Goal: Task Accomplishment & Management: Manage account settings

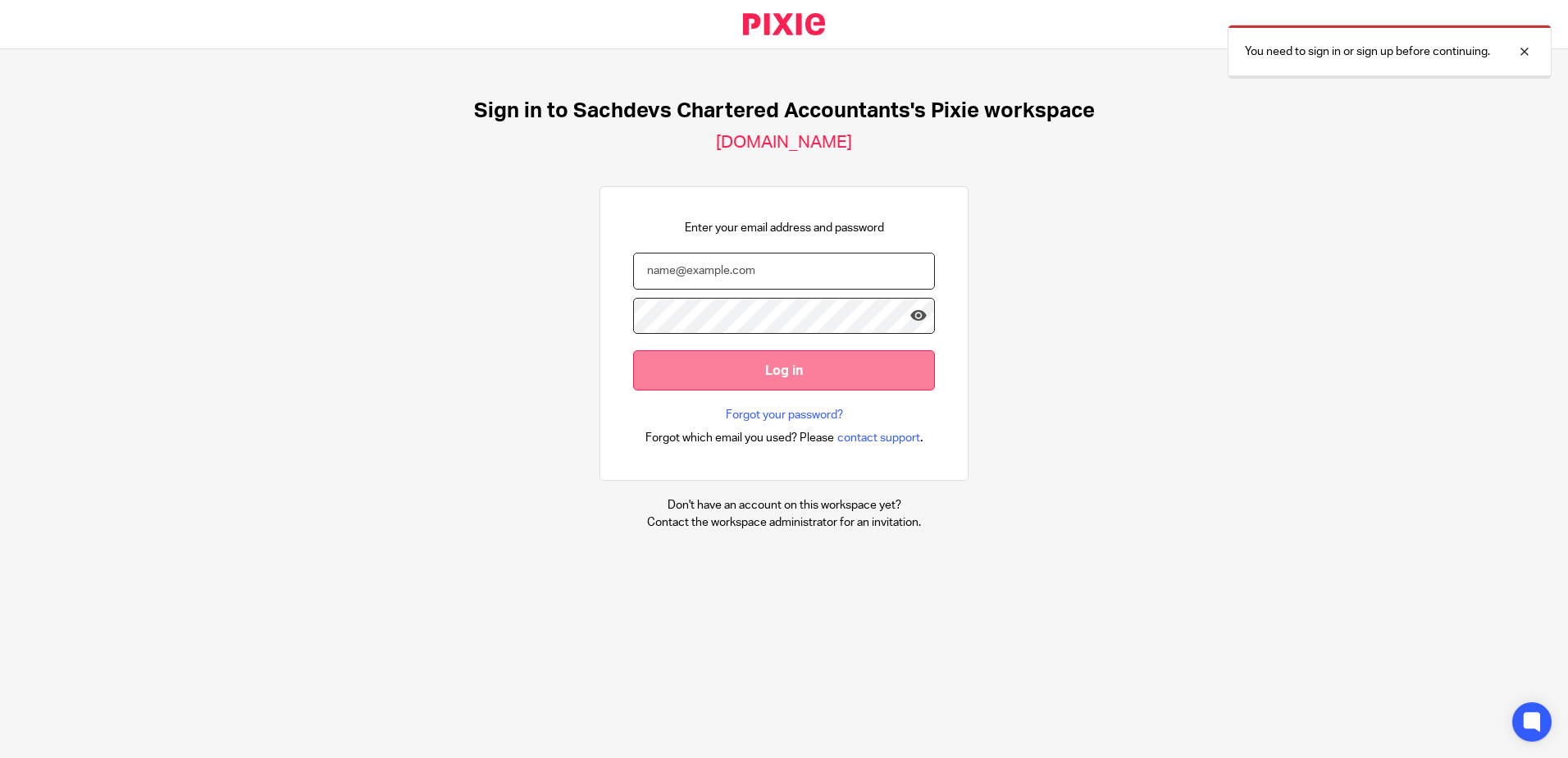
type input "[PERSON_NAME][EMAIL_ADDRESS][DOMAIN_NAME]"
click at [849, 374] on input "Log in" at bounding box center [784, 370] width 302 height 41
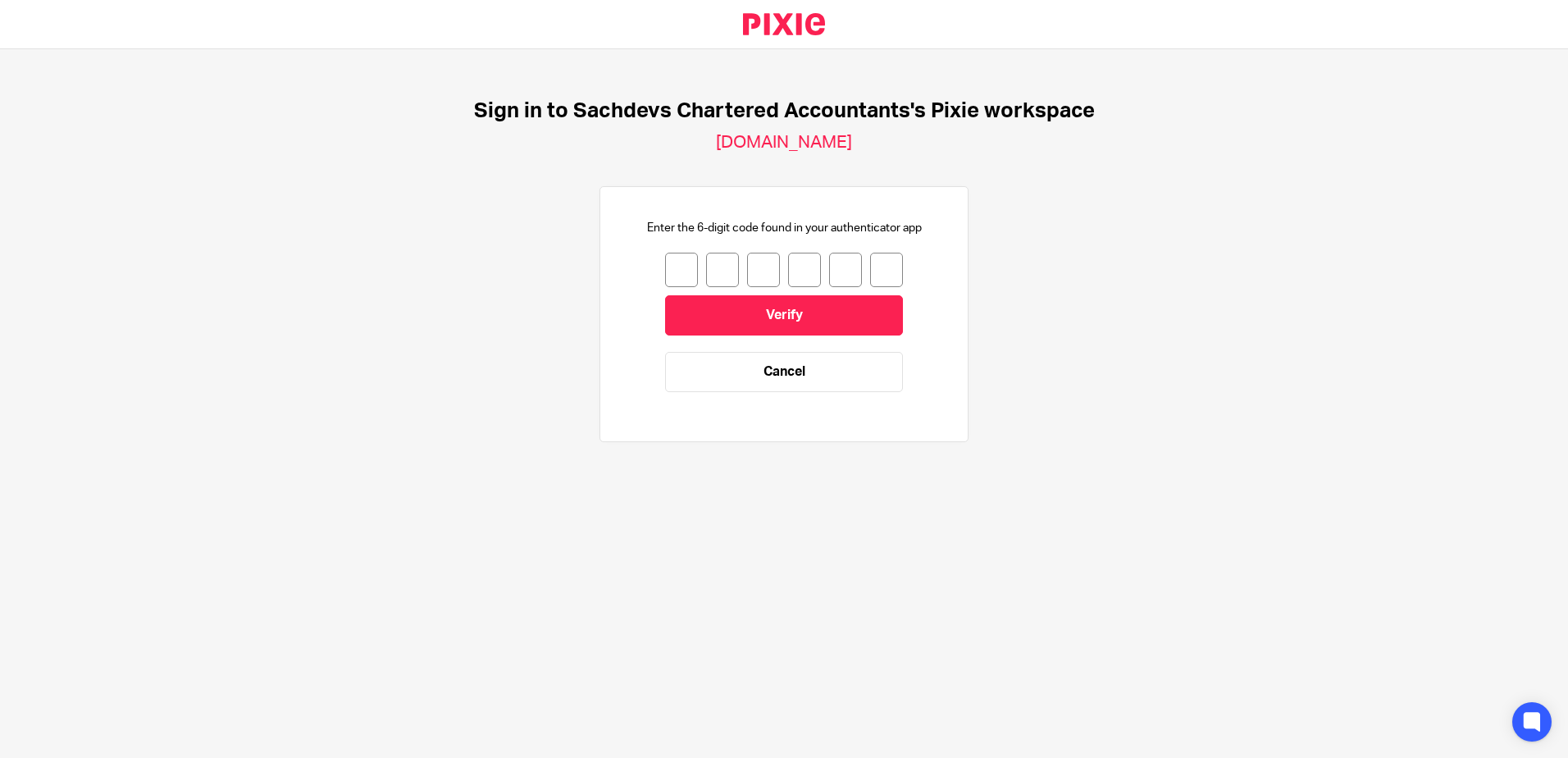
click at [669, 265] on input "number" at bounding box center [682, 270] width 32 height 34
type input "7"
type input "0"
type input "2"
type input "5"
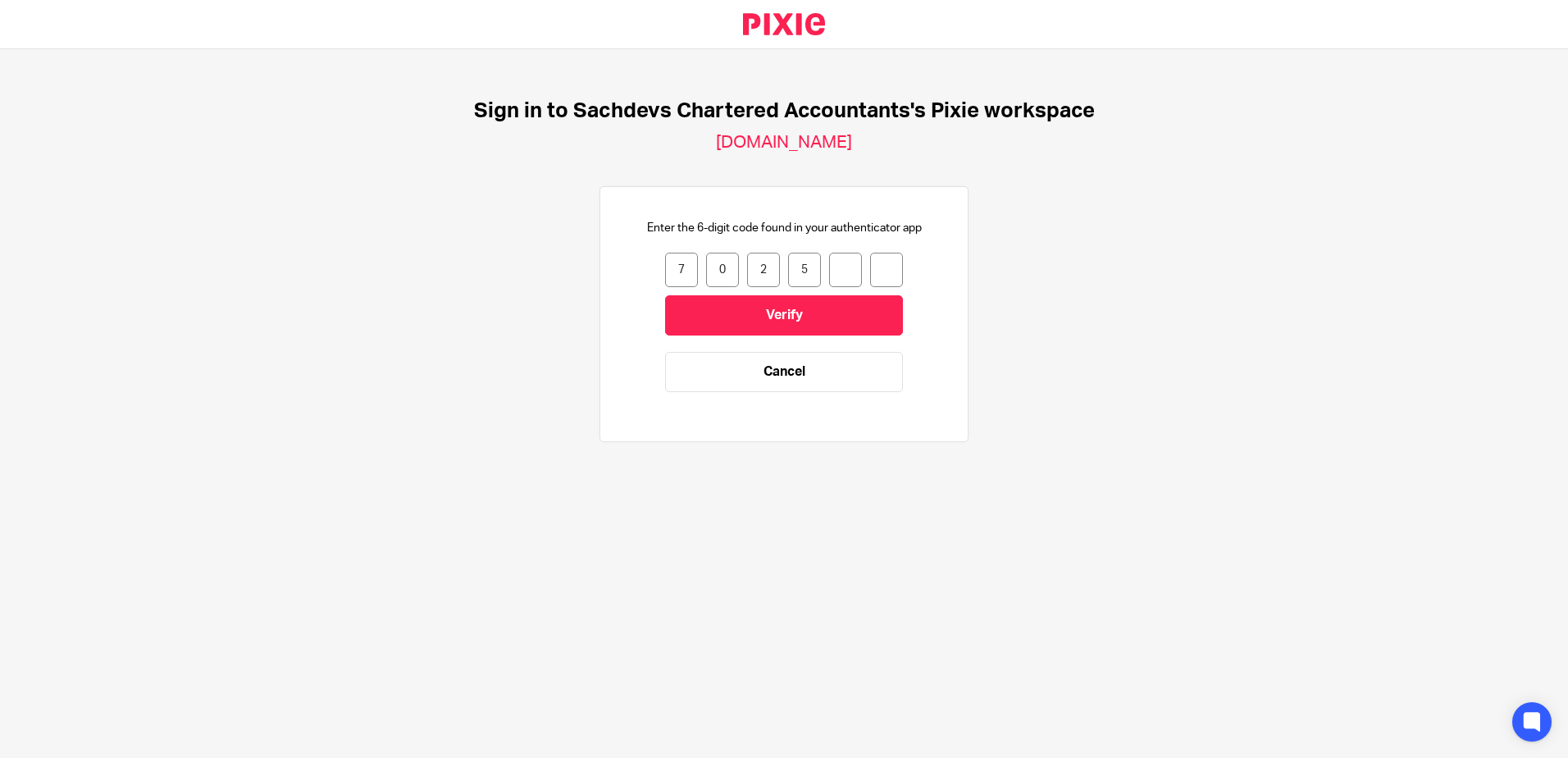
type input "1"
type input "6"
click at [701, 311] on input "Verify" at bounding box center [784, 315] width 238 height 41
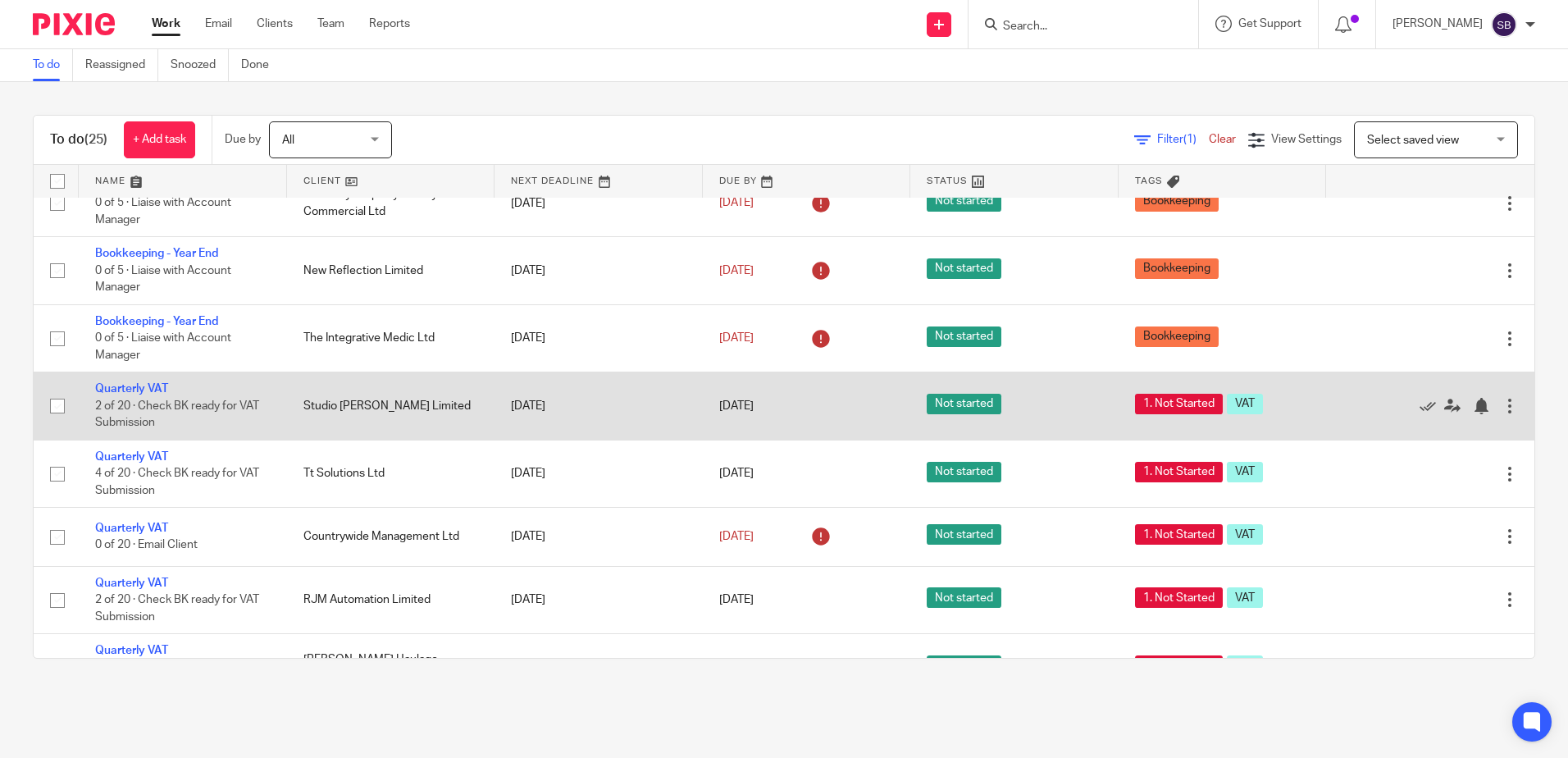
scroll to position [574, 0]
